Goal: Transaction & Acquisition: Purchase product/service

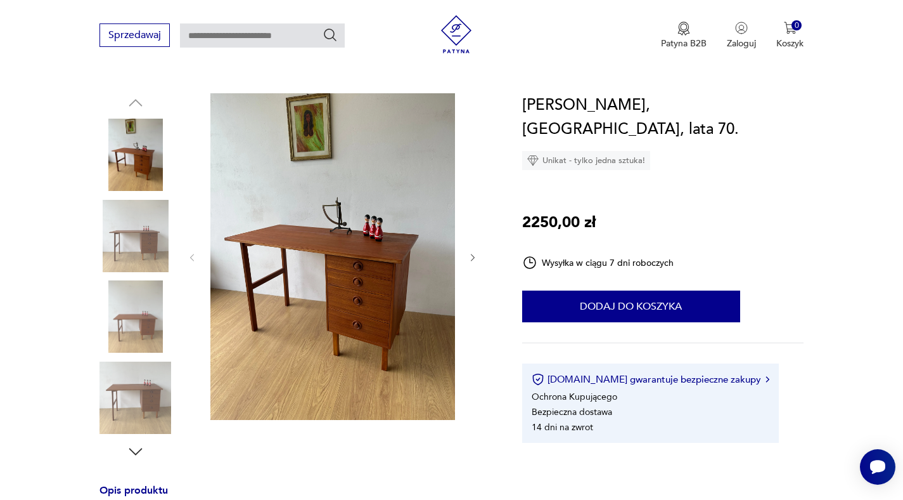
scroll to position [115, 0]
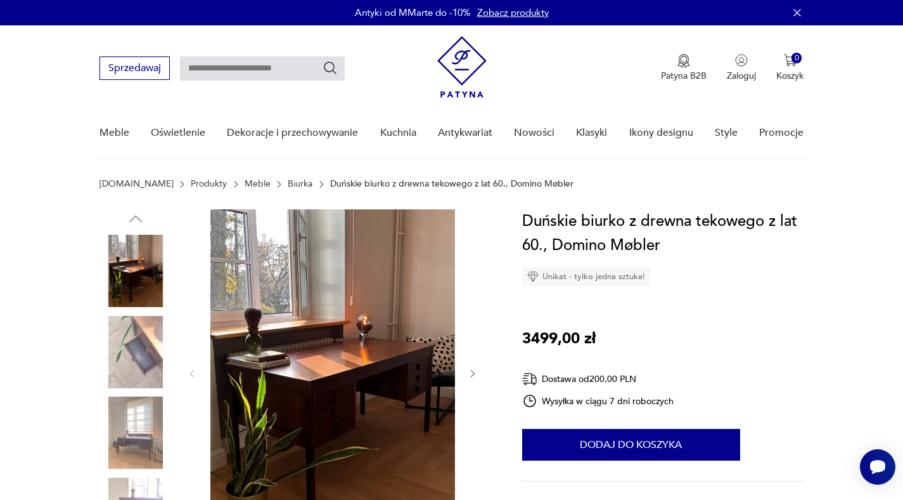
click at [139, 353] on img at bounding box center [136, 352] width 72 height 72
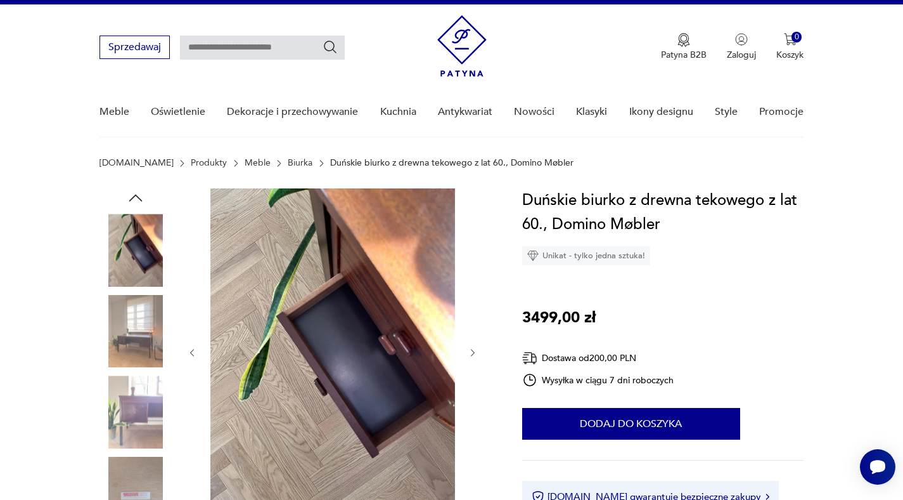
scroll to position [22, 0]
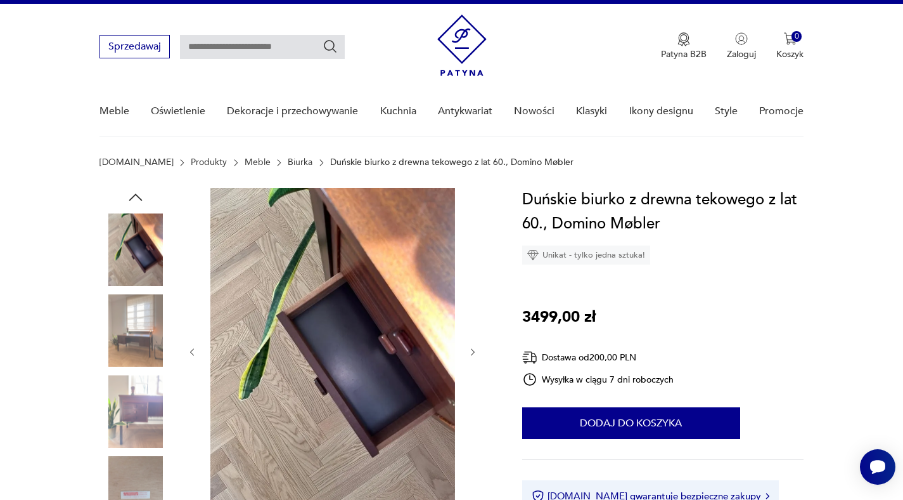
click at [144, 335] on img at bounding box center [136, 330] width 72 height 72
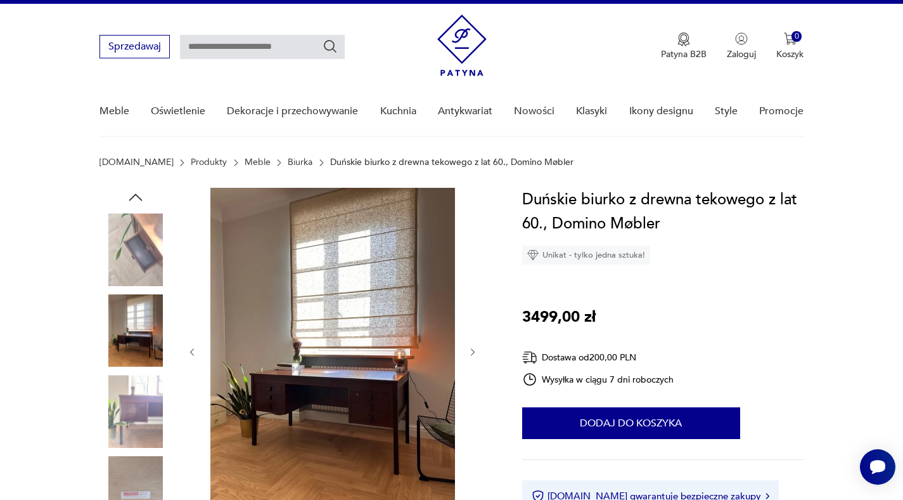
click at [138, 411] on img at bounding box center [136, 411] width 72 height 72
